Goal: Find specific page/section: Find specific page/section

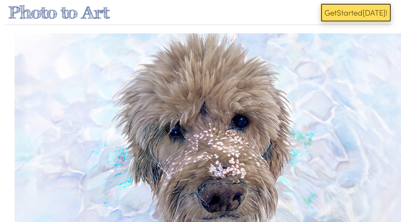
click at [359, 13] on span "ed" at bounding box center [358, 12] width 9 height 11
